Goal: Task Accomplishment & Management: Use online tool/utility

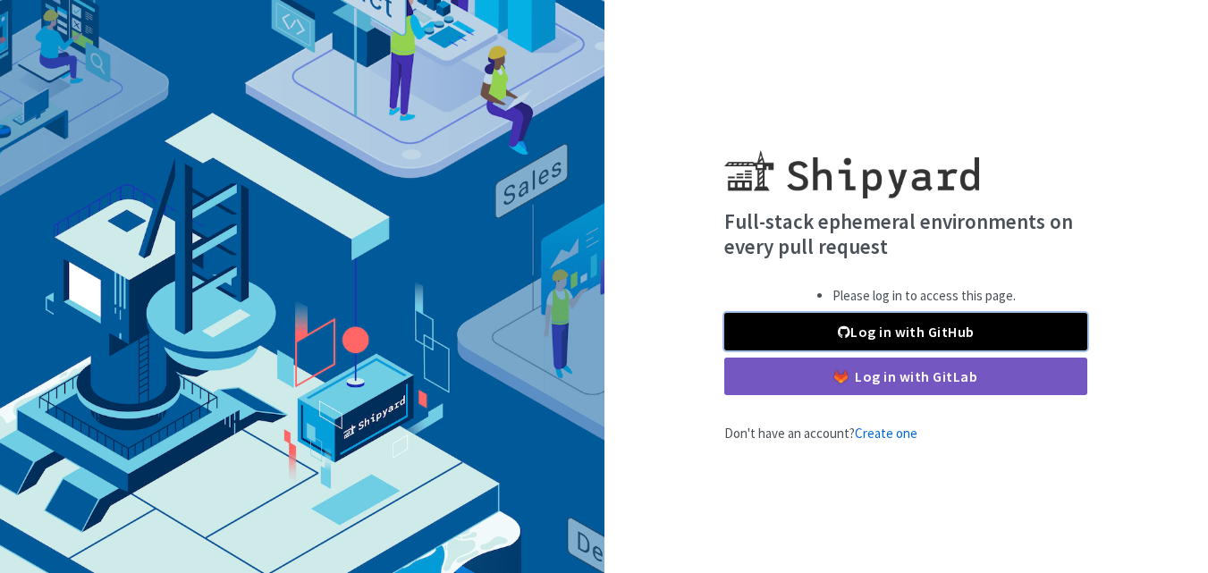
click at [849, 340] on link "Log in with GitHub" at bounding box center [905, 332] width 363 height 38
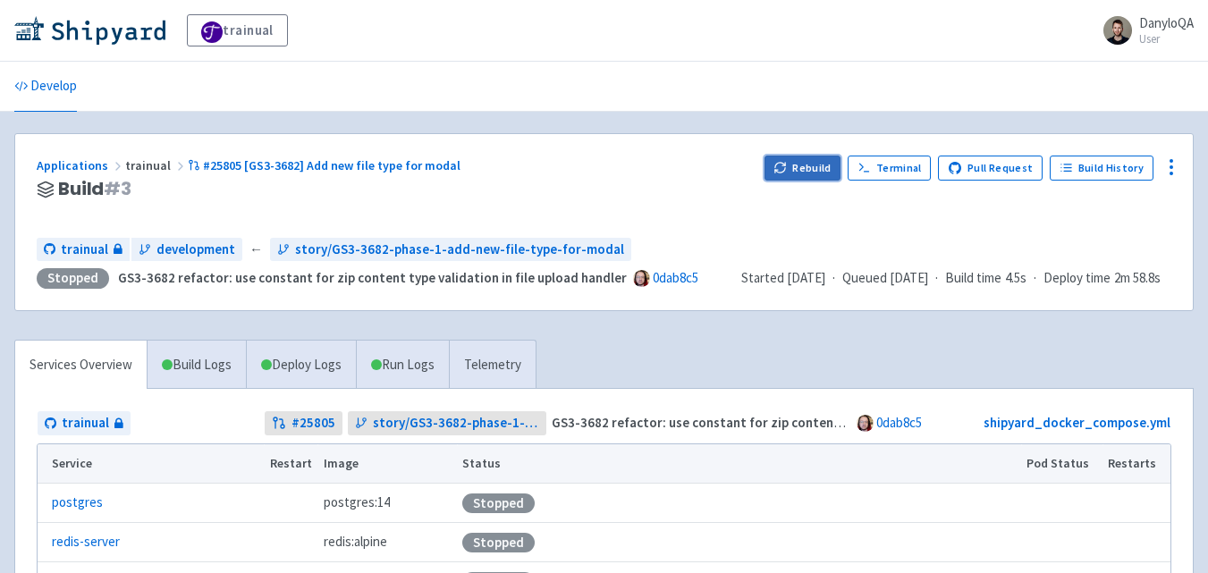
click at [814, 168] on button "Rebuild" at bounding box center [802, 168] width 77 height 25
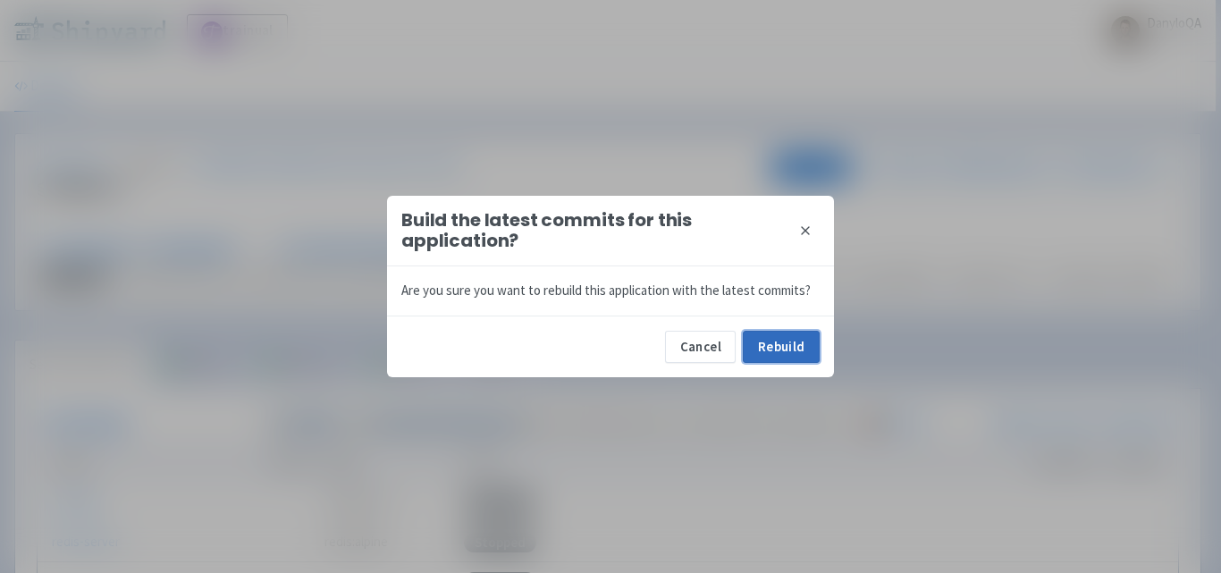
click at [764, 348] on button "Rebuild" at bounding box center [781, 347] width 77 height 32
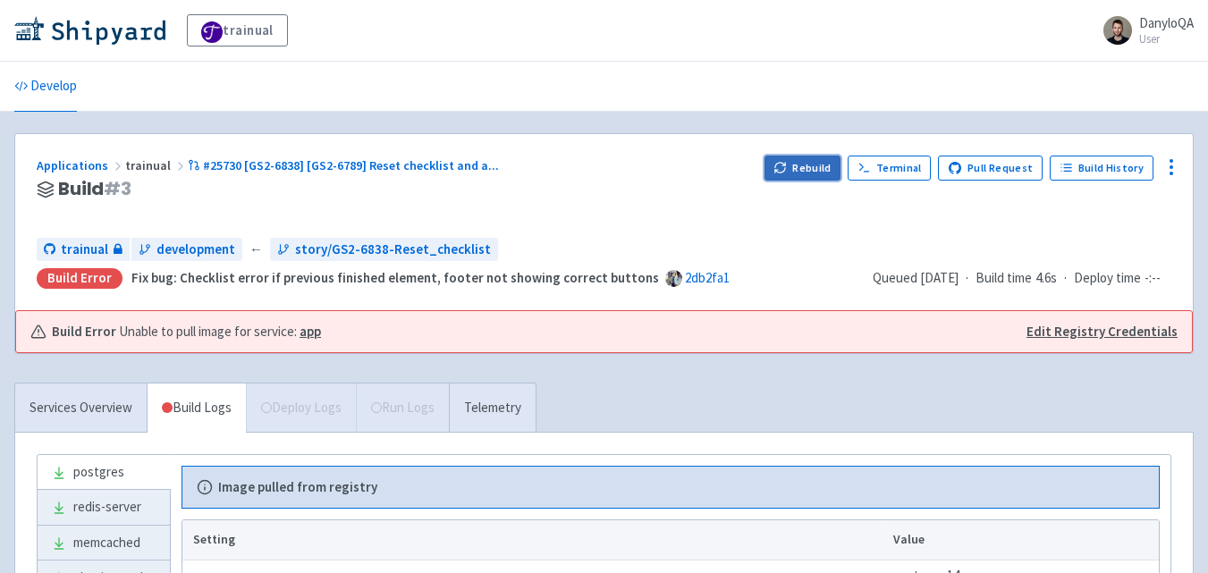
click at [801, 165] on button "Rebuild" at bounding box center [802, 168] width 77 height 25
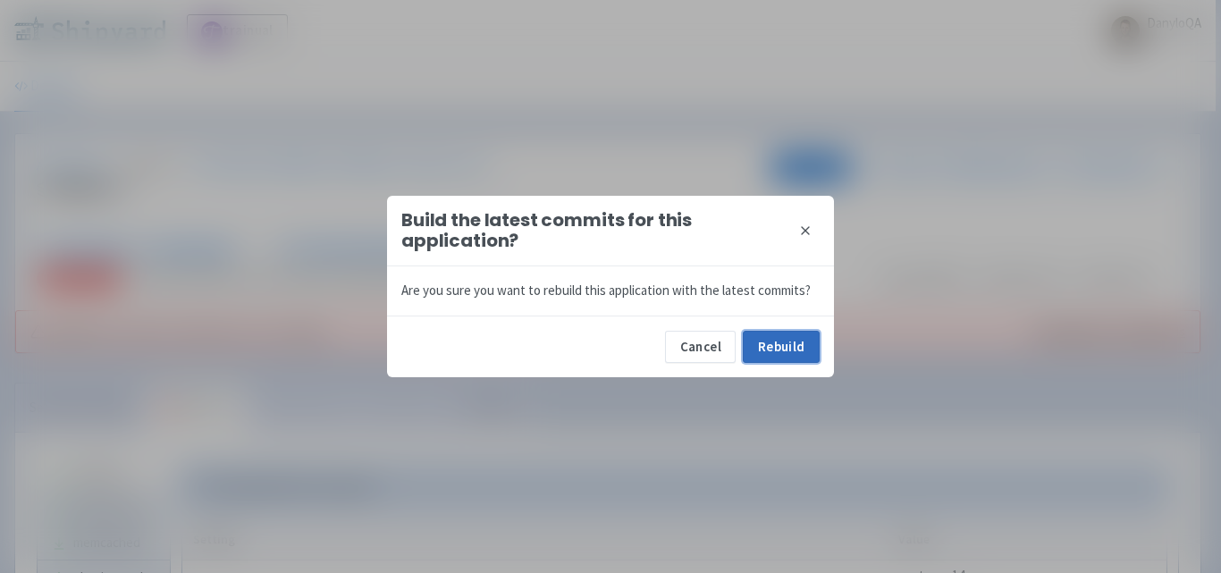
click at [762, 340] on button "Rebuild" at bounding box center [781, 347] width 77 height 32
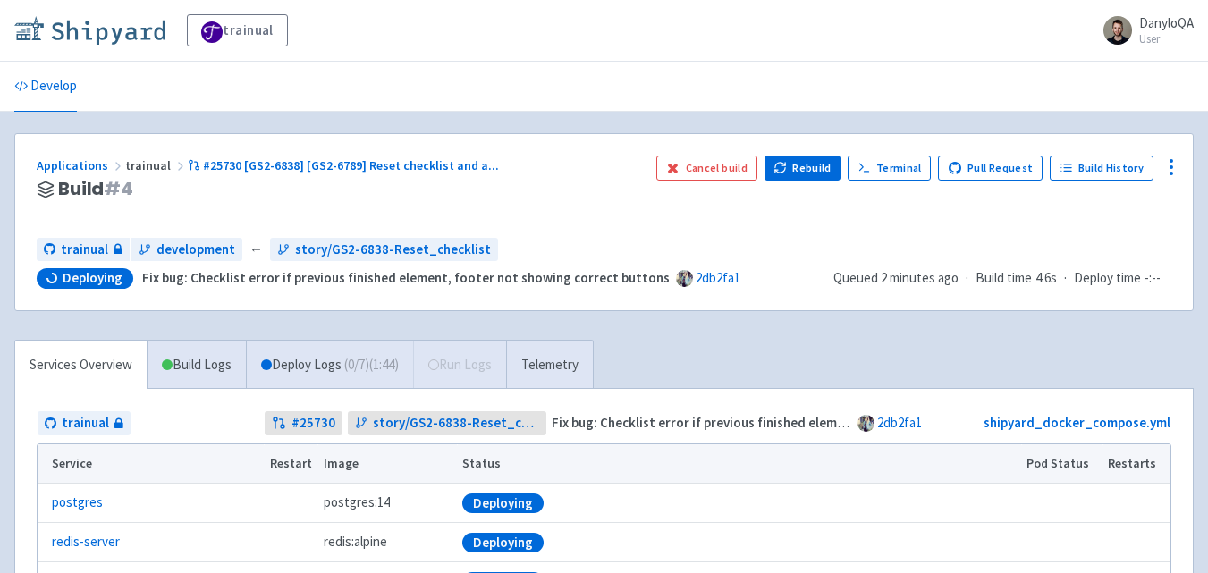
click at [85, 36] on img at bounding box center [89, 30] width 151 height 29
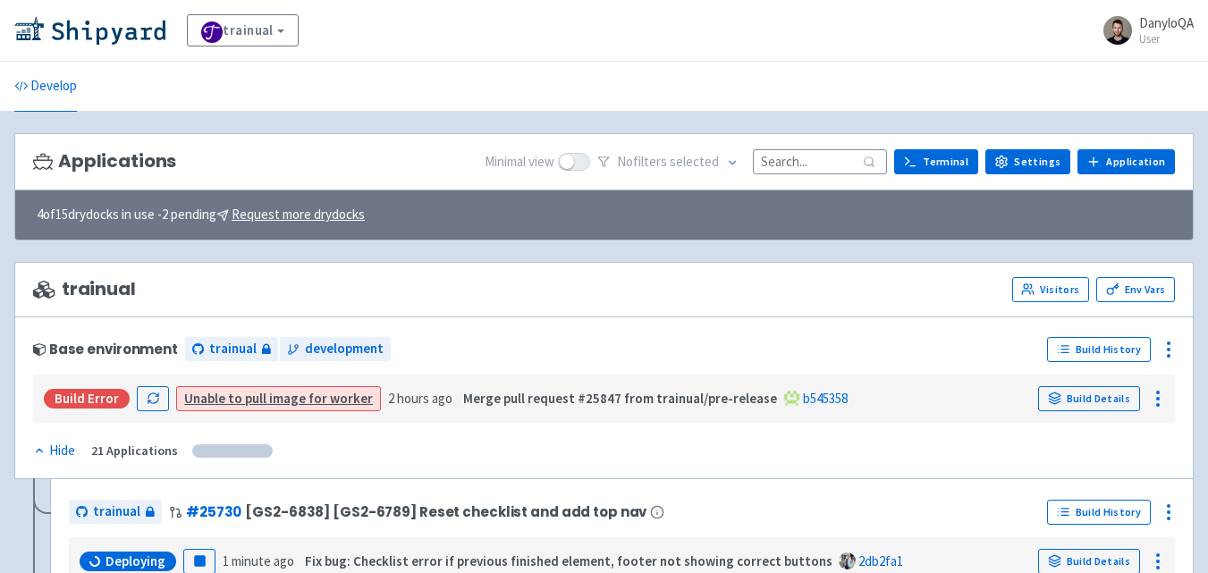
click at [790, 167] on input at bounding box center [820, 161] width 134 height 24
paste input "25682"
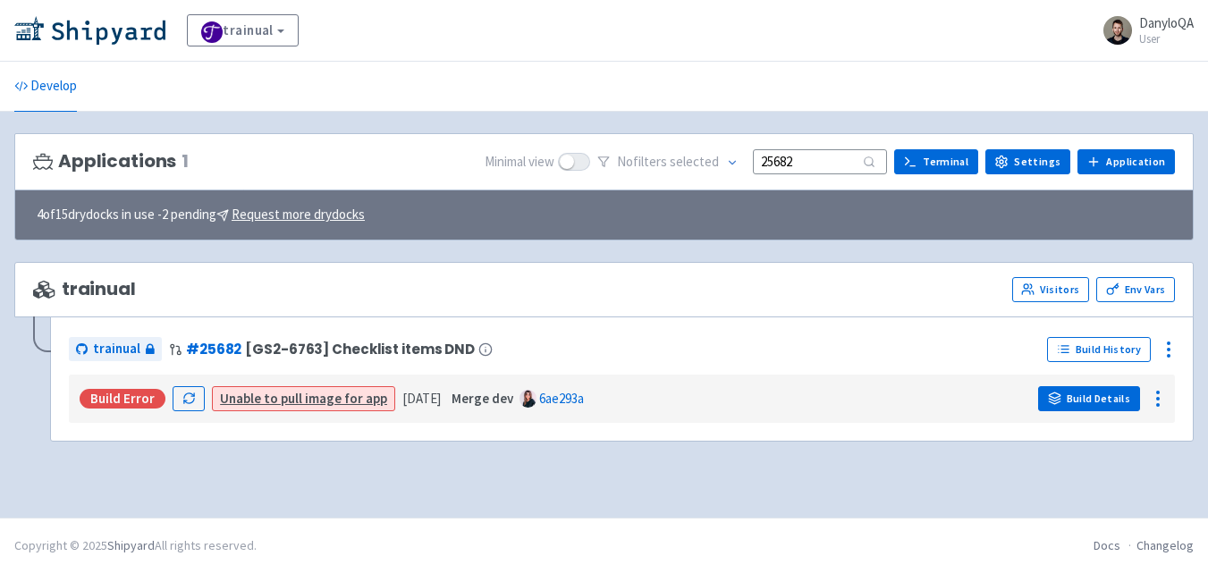
type input "25682"
click at [1077, 393] on link "Build Details" at bounding box center [1089, 398] width 102 height 25
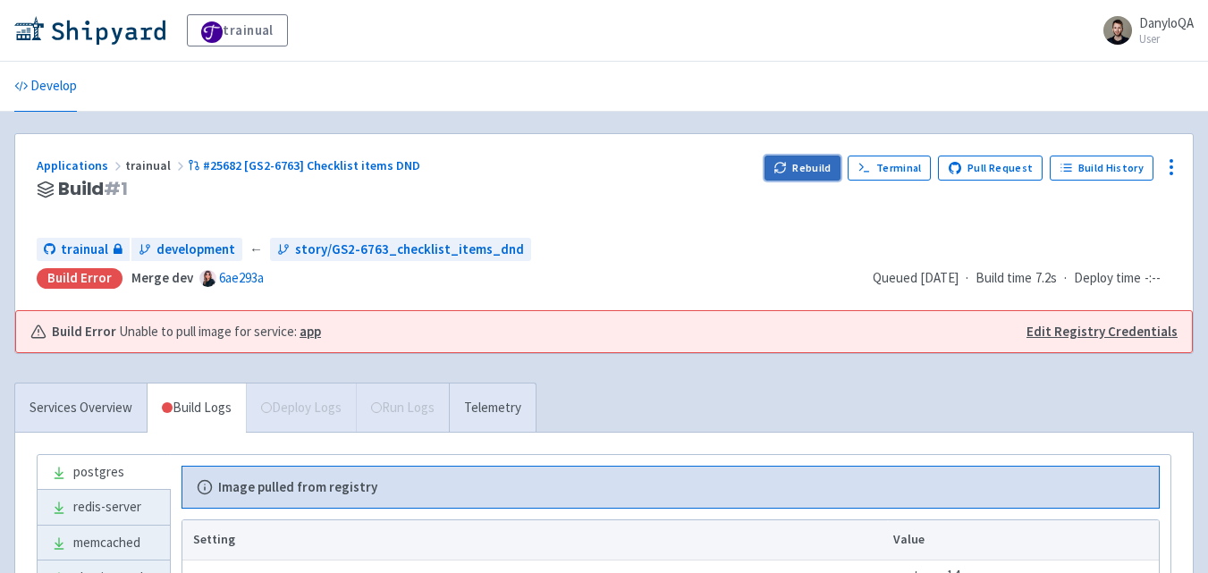
click at [807, 169] on button "Rebuild" at bounding box center [802, 168] width 77 height 25
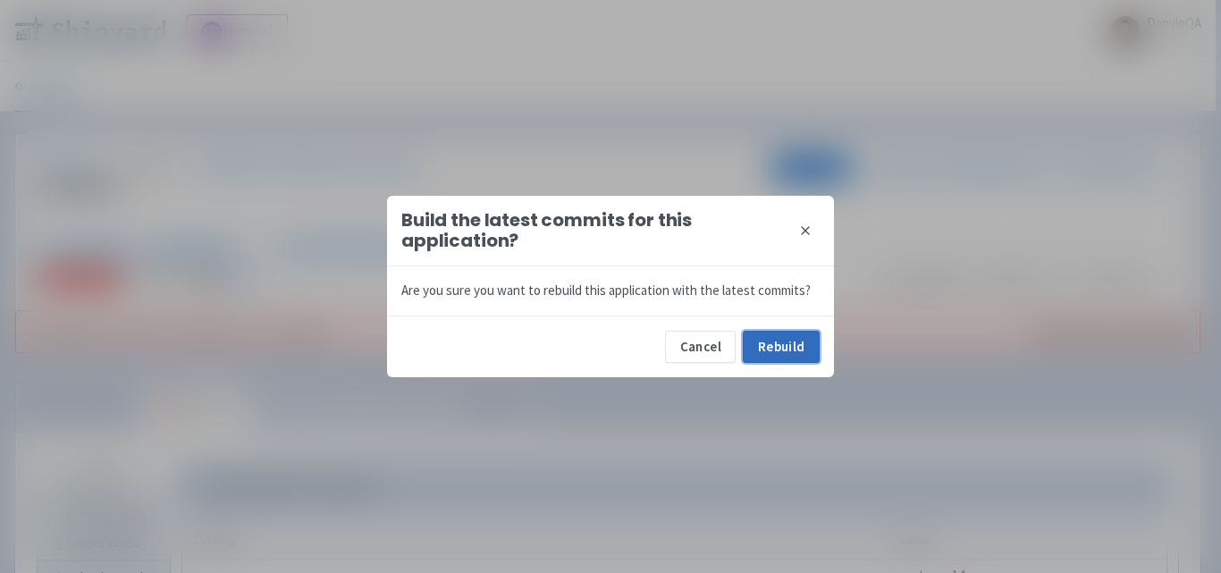
click at [784, 350] on button "Rebuild" at bounding box center [781, 347] width 77 height 32
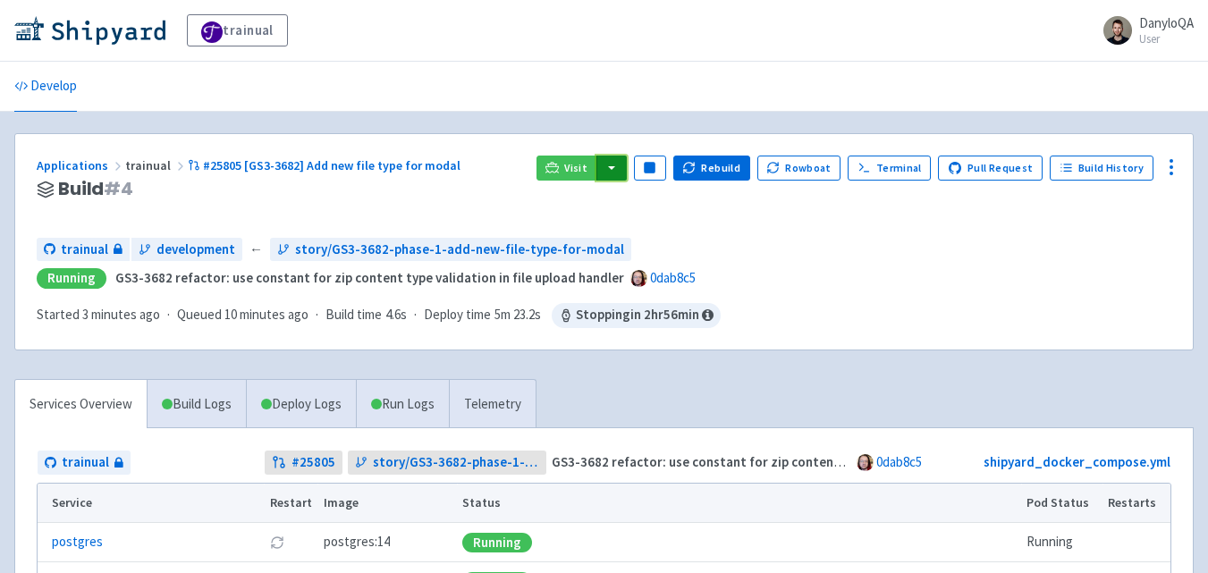
click at [623, 174] on button "button" at bounding box center [611, 168] width 30 height 25
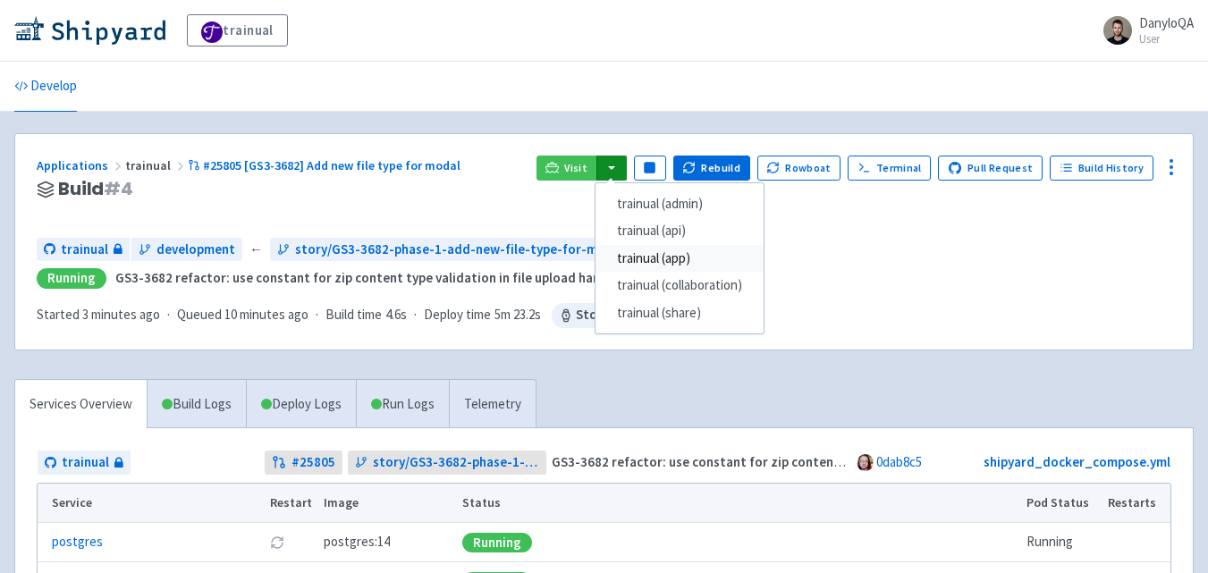
click at [665, 255] on link "trainual (app)" at bounding box center [679, 259] width 168 height 28
